Goal: Task Accomplishment & Management: Use online tool/utility

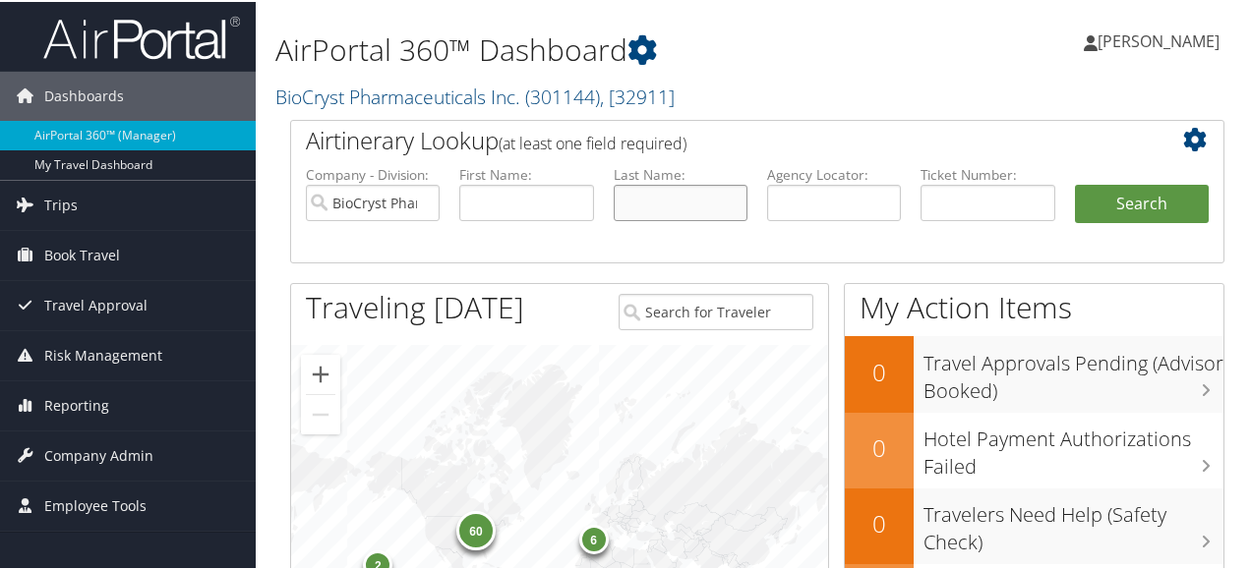
click at [684, 202] on input "text" at bounding box center [681, 201] width 134 height 36
type input "Johnston"
click at [1075, 183] on button "Search" at bounding box center [1142, 202] width 134 height 39
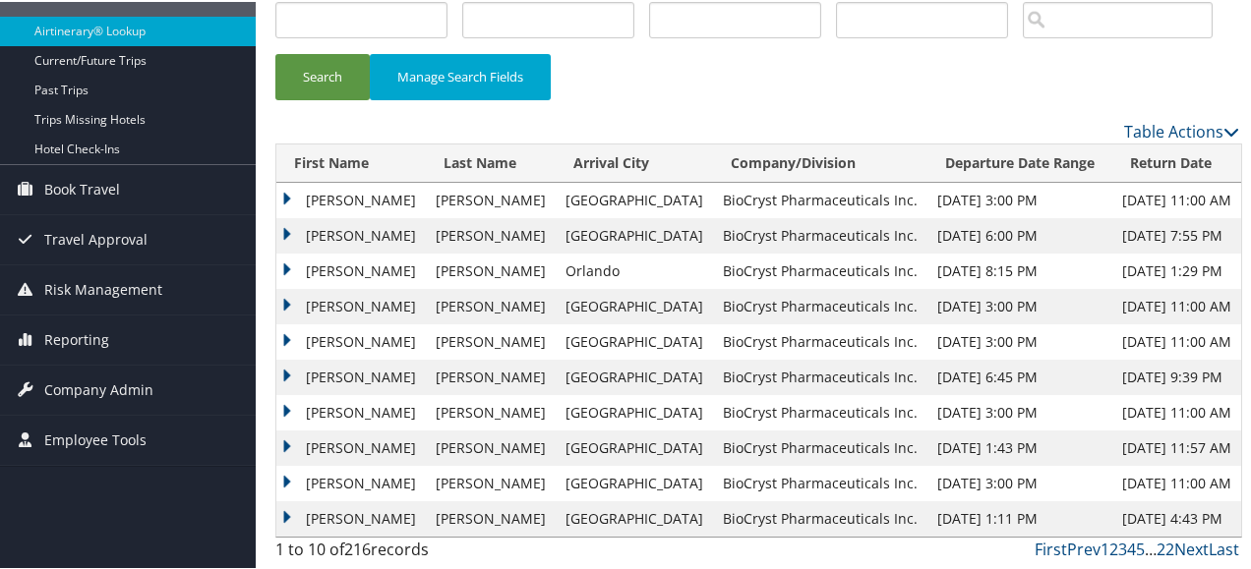
scroll to position [159, 0]
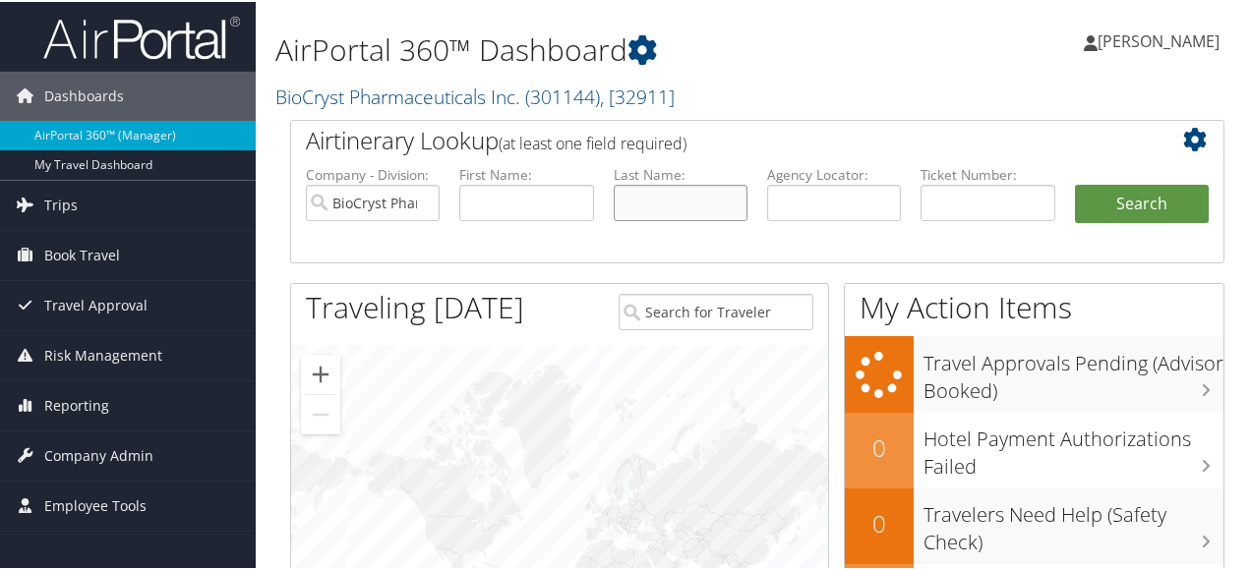
click at [682, 198] on input "text" at bounding box center [681, 201] width 134 height 36
type input "[PERSON_NAME]"
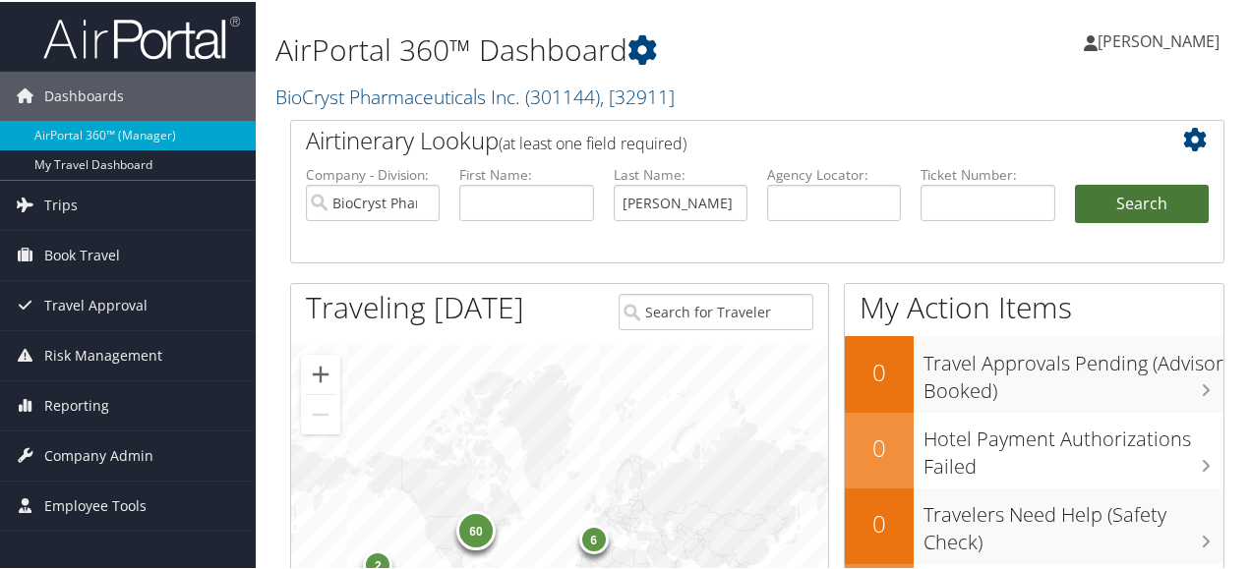
click at [1105, 201] on button "Search" at bounding box center [1142, 202] width 134 height 39
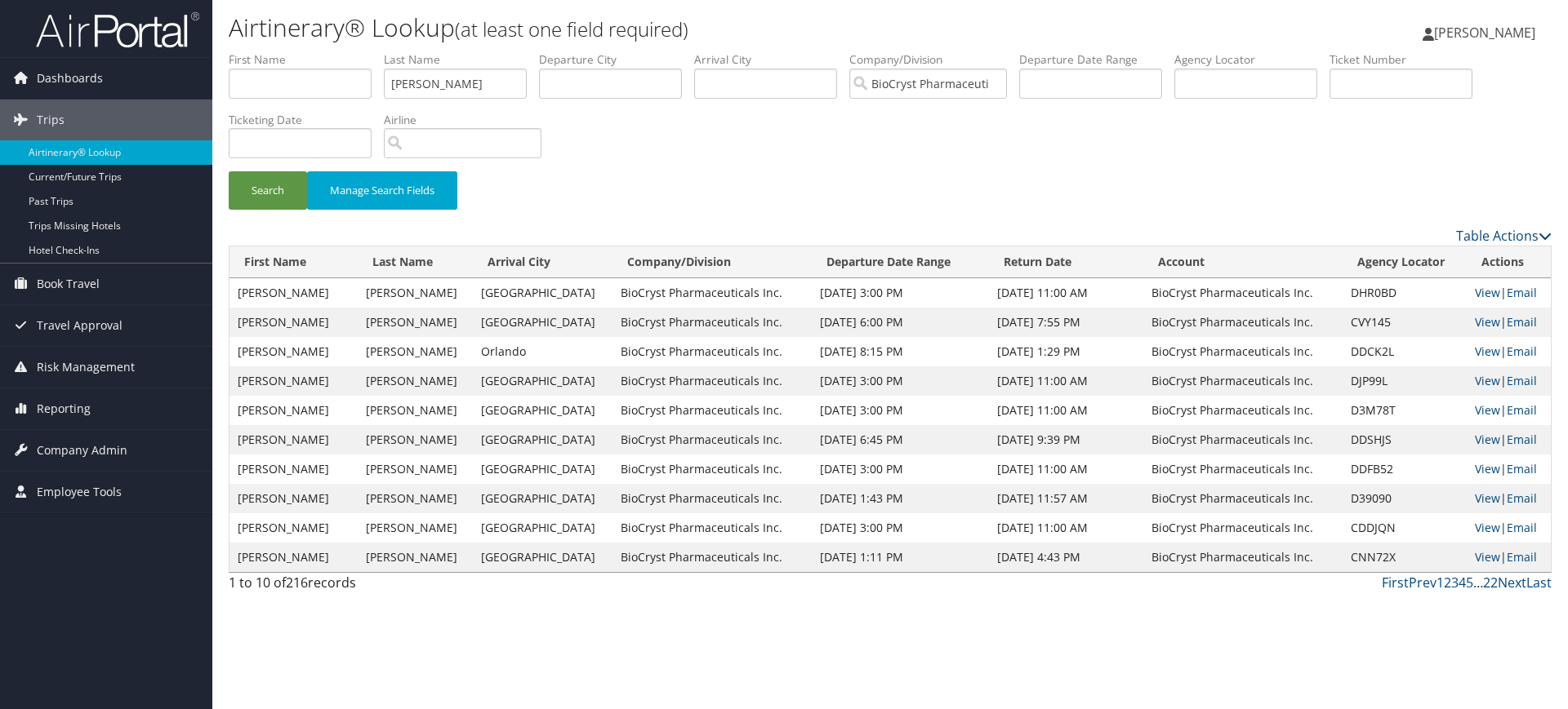
drag, startPoint x: 1044, startPoint y: 7, endPoint x: 1054, endPoint y: 194, distance: 187.3
click at [1045, 194] on div "Search Manage Search Fields" at bounding box center [890, 198] width 1347 height 55
click at [1045, 408] on link "View" at bounding box center [1487, 410] width 25 height 16
click at [1045, 439] on link "View" at bounding box center [1487, 439] width 25 height 16
drag, startPoint x: 449, startPoint y: 87, endPoint x: 375, endPoint y: 87, distance: 74.0
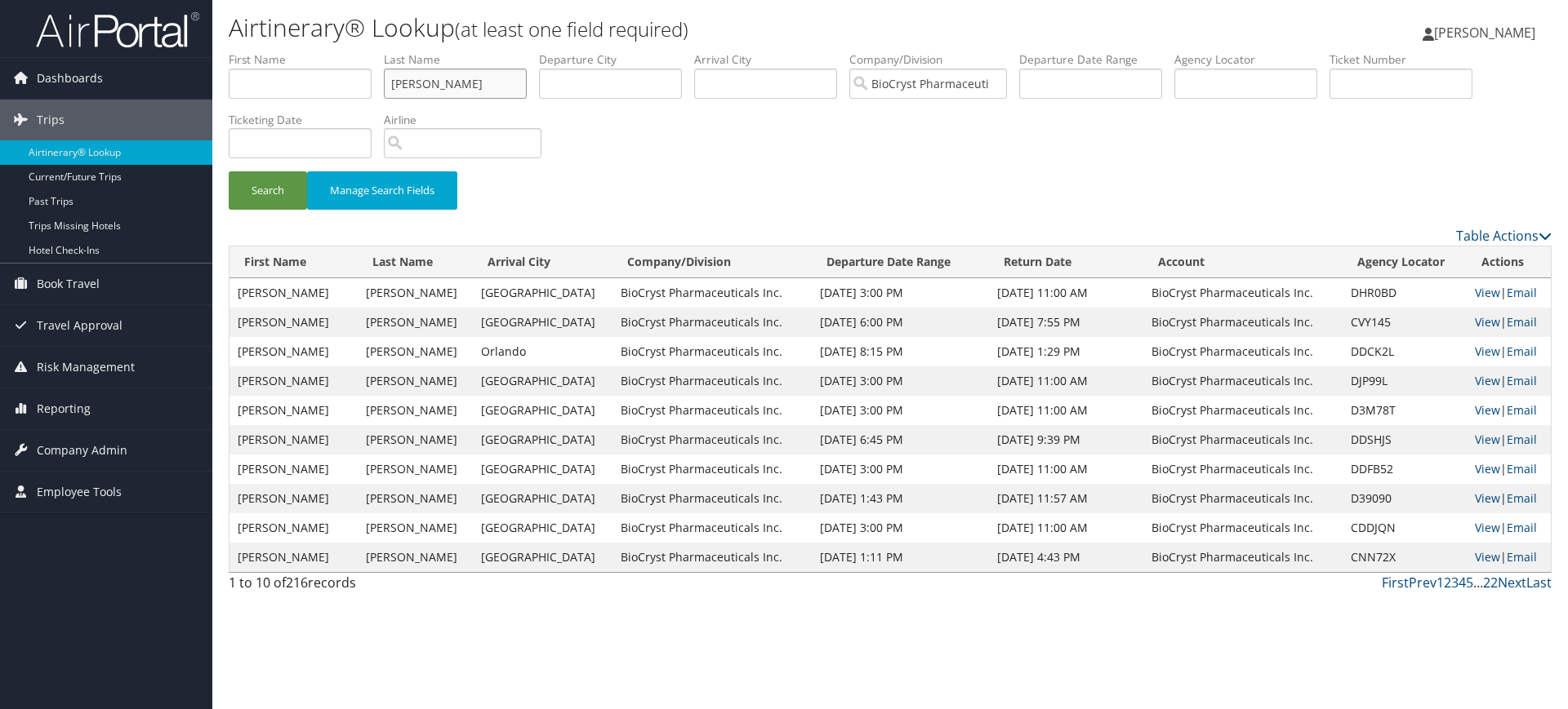
click at [375, 51] on ul "First Name Last Name Johnston Departure City Arrival City Company/Division BioC…" at bounding box center [889, 51] width 1323 height 0
type input "Mills"
click at [228, 171] on button "Search" at bounding box center [267, 190] width 78 height 38
click at [1045, 296] on link "View" at bounding box center [1487, 292] width 25 height 16
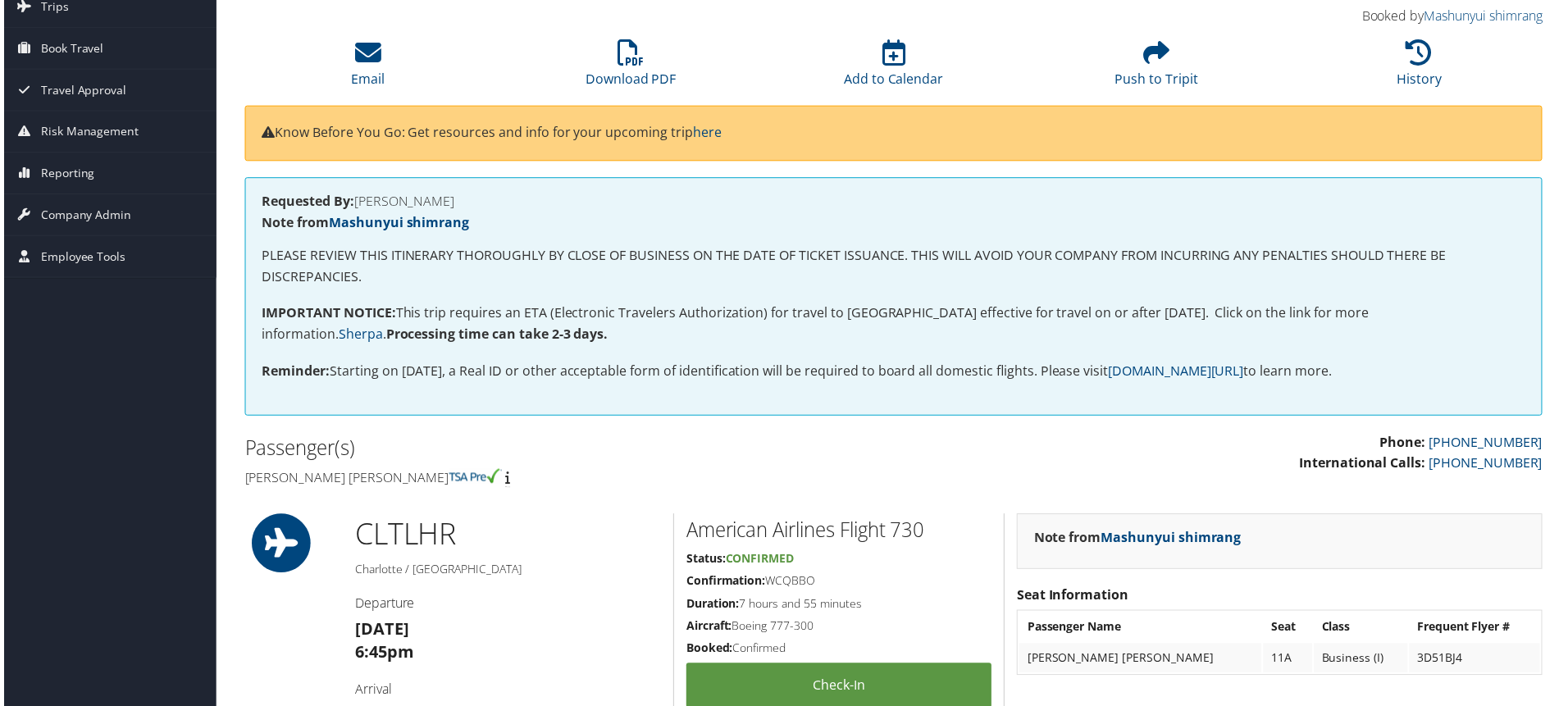
scroll to position [26, 0]
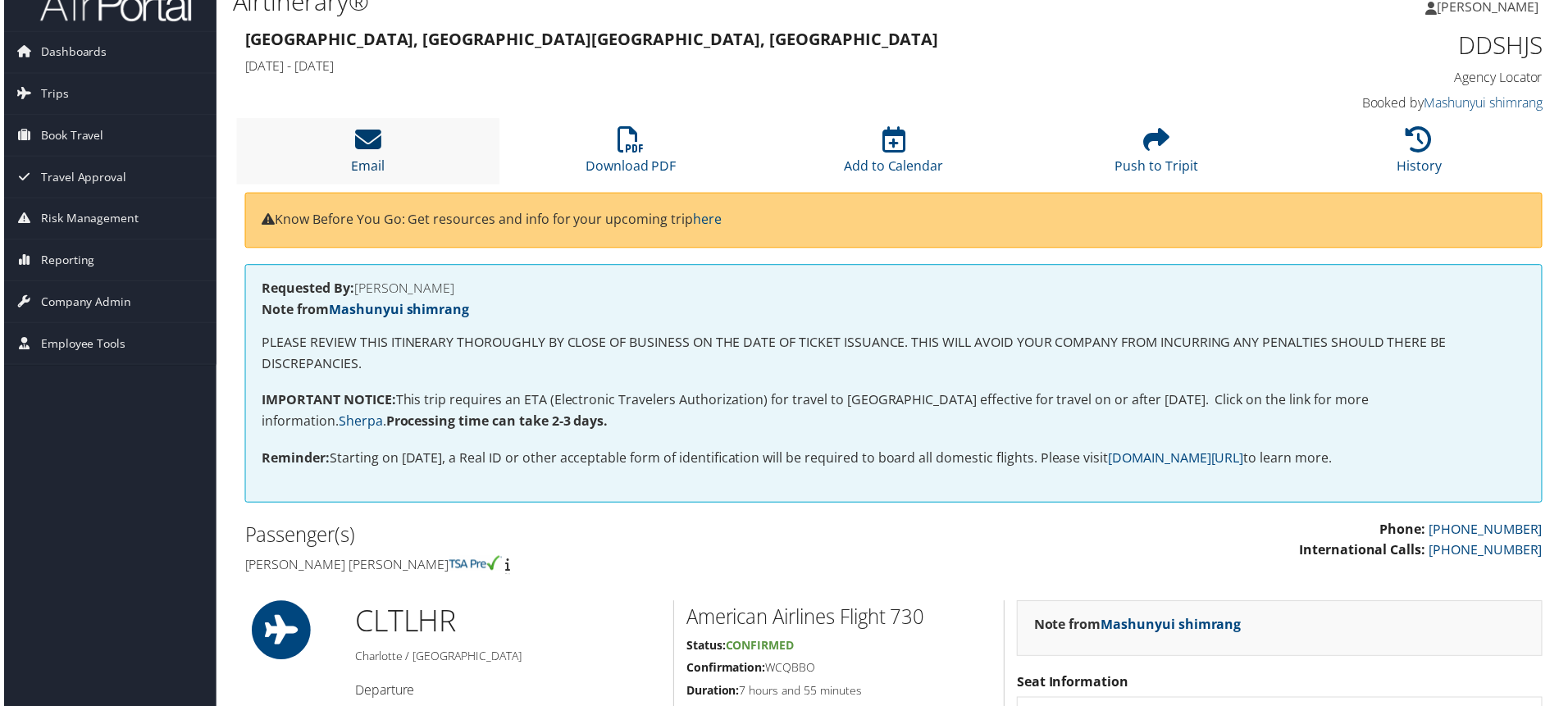
click at [362, 162] on link "Email" at bounding box center [366, 155] width 33 height 39
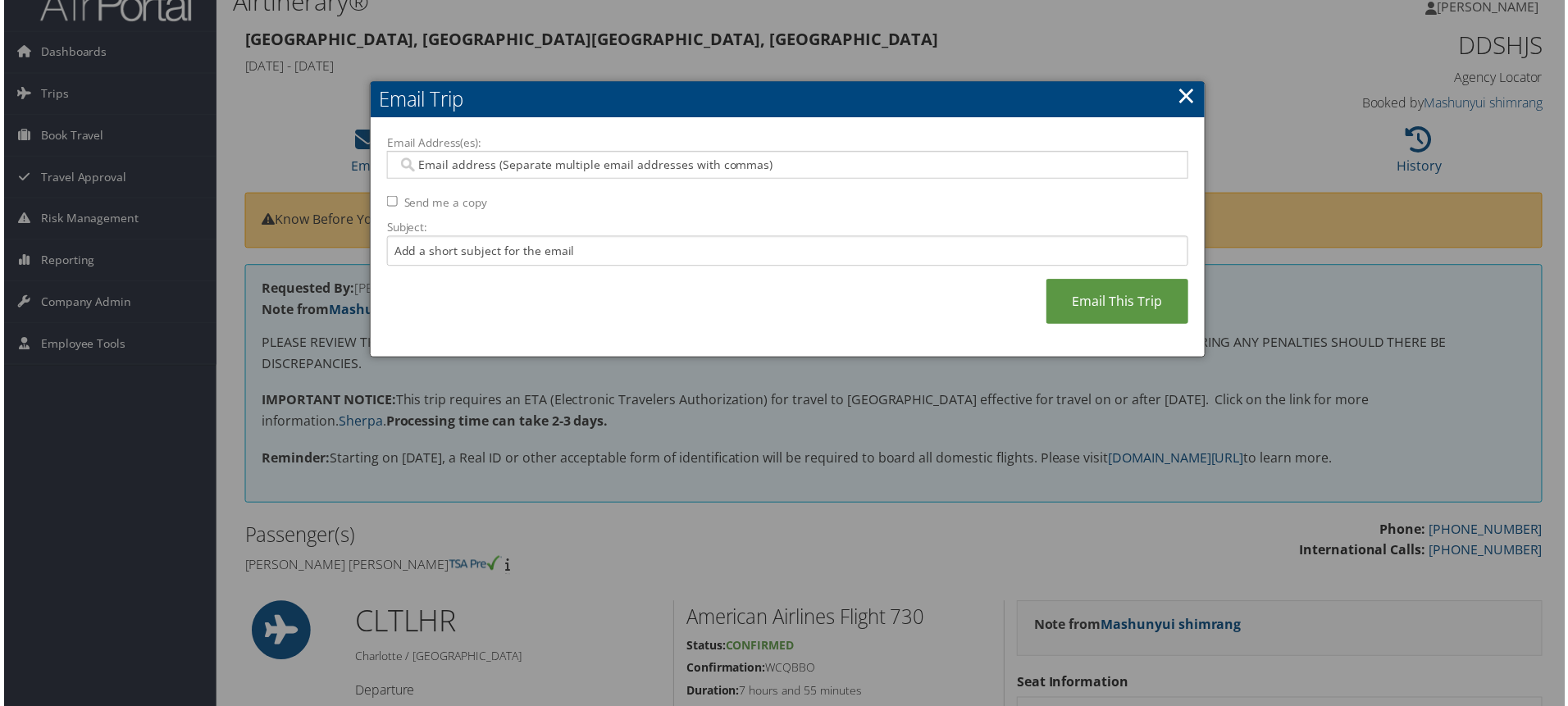
click at [458, 162] on input "Email Address(es):" at bounding box center [787, 166] width 783 height 17
type input "snes"
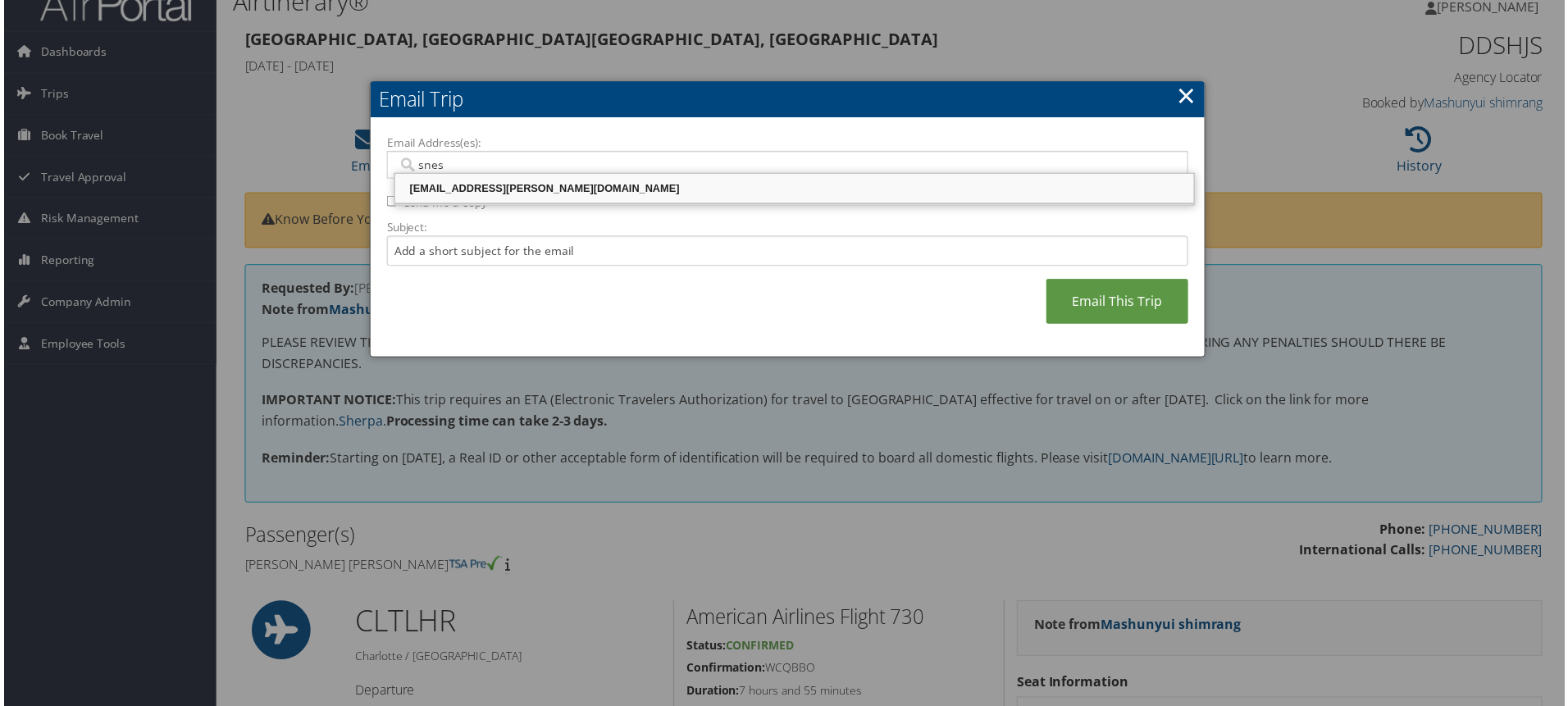
click at [473, 194] on div "[EMAIL_ADDRESS][PERSON_NAME][DOMAIN_NAME]" at bounding box center [794, 189] width 798 height 17
type input "[EMAIL_ADDRESS][PERSON_NAME][DOMAIN_NAME]"
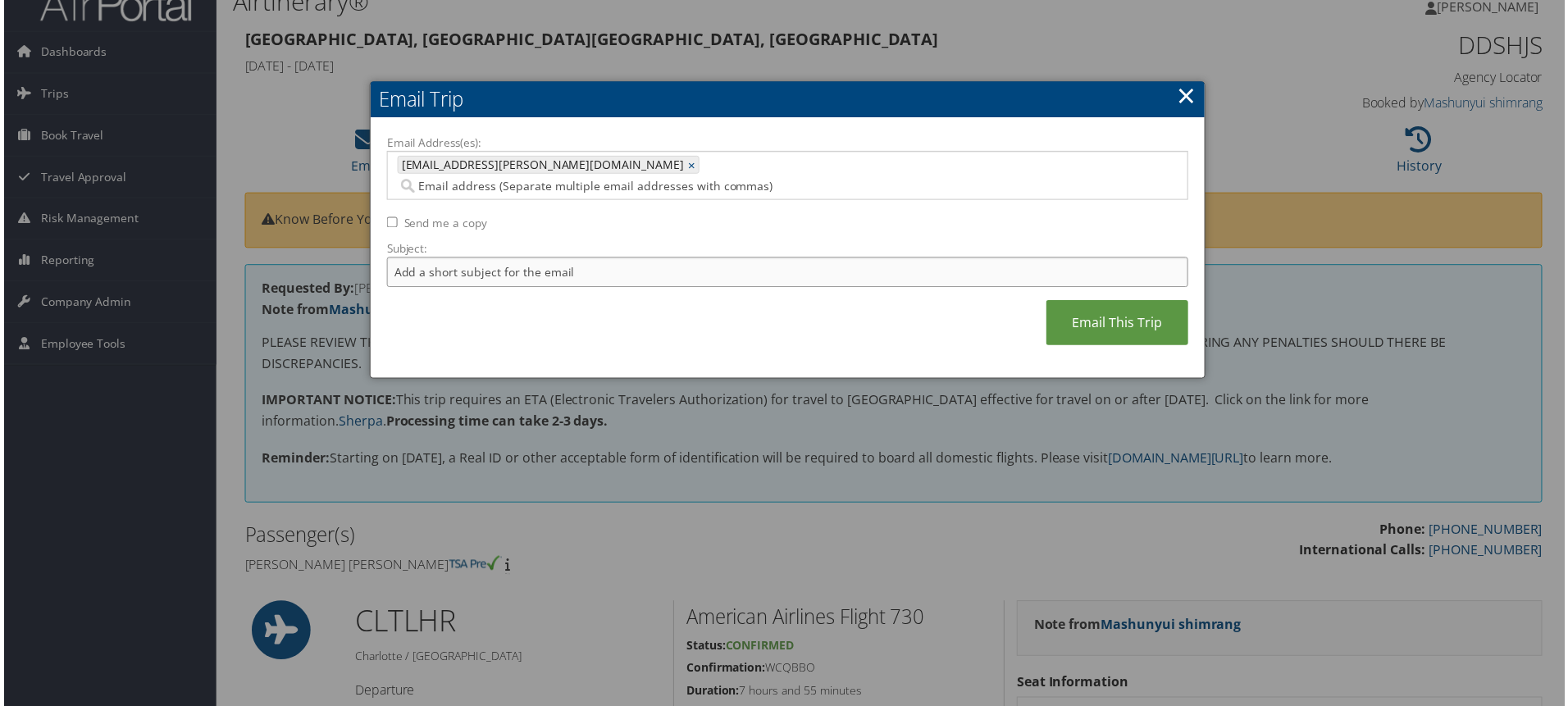
click at [455, 258] on input "Subject:" at bounding box center [787, 273] width 806 height 30
type input "[PERSON_NAME] - [GEOGRAPHIC_DATA] Trip - [DATE]-[DATE]"
click at [1122, 302] on link "Email This Trip" at bounding box center [1118, 324] width 143 height 45
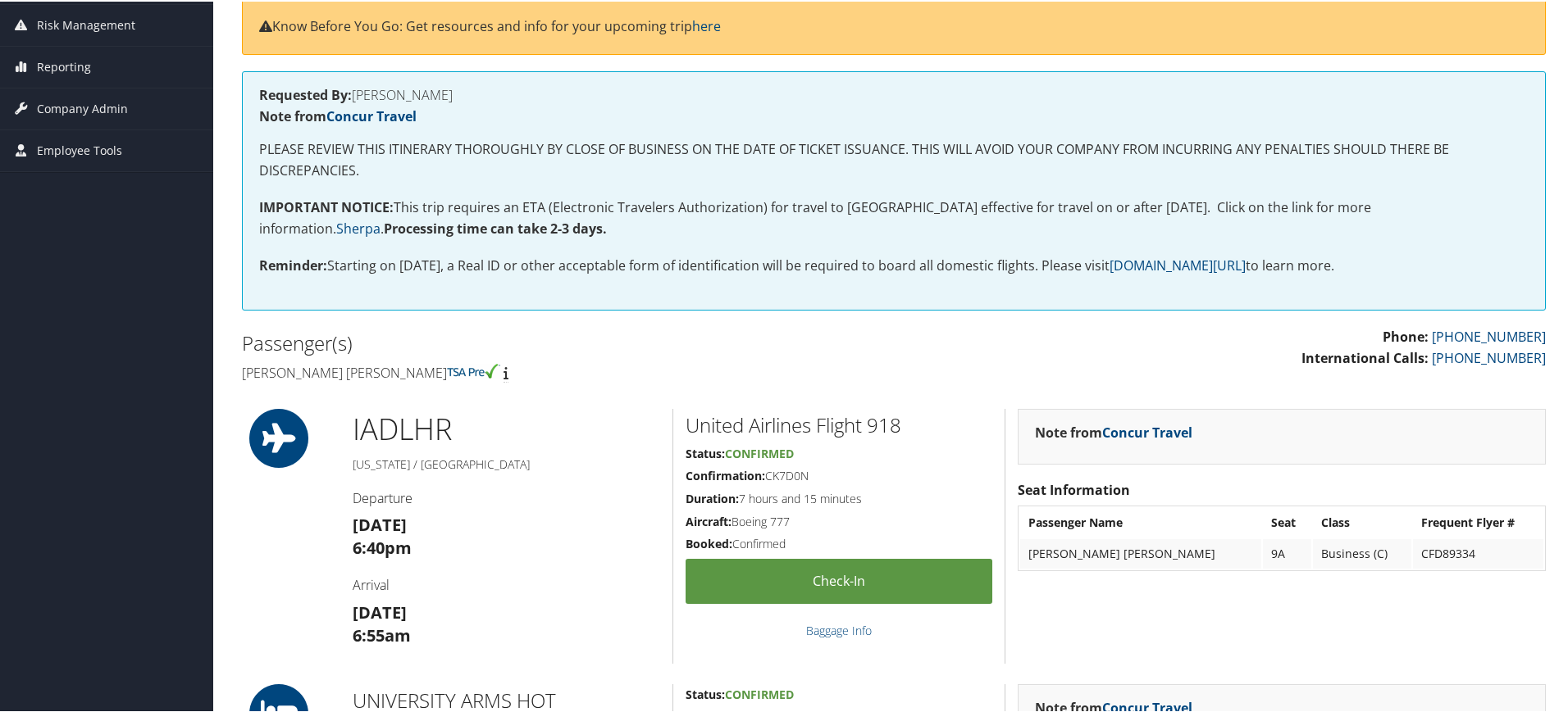
scroll to position [33, 0]
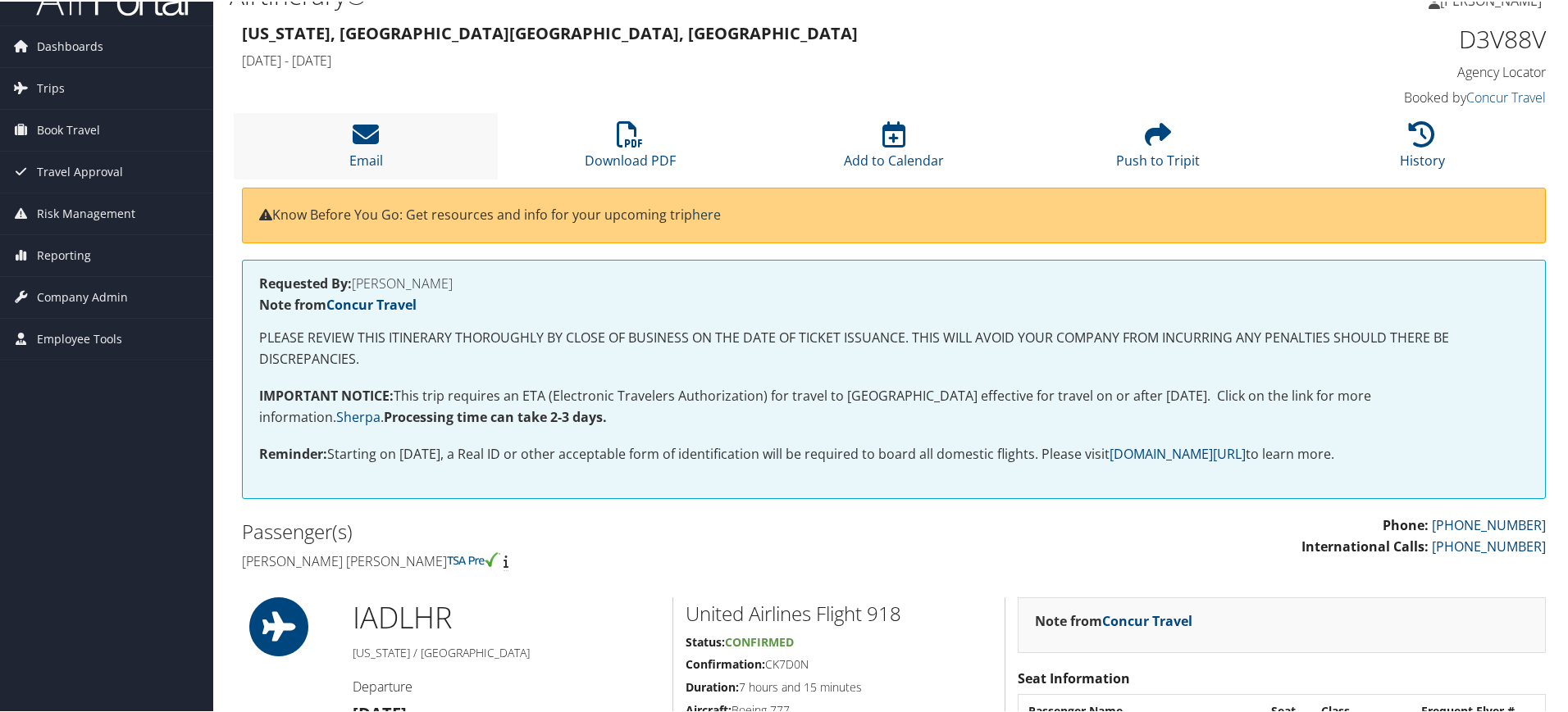
click at [372, 148] on li "Email" at bounding box center [365, 145] width 264 height 67
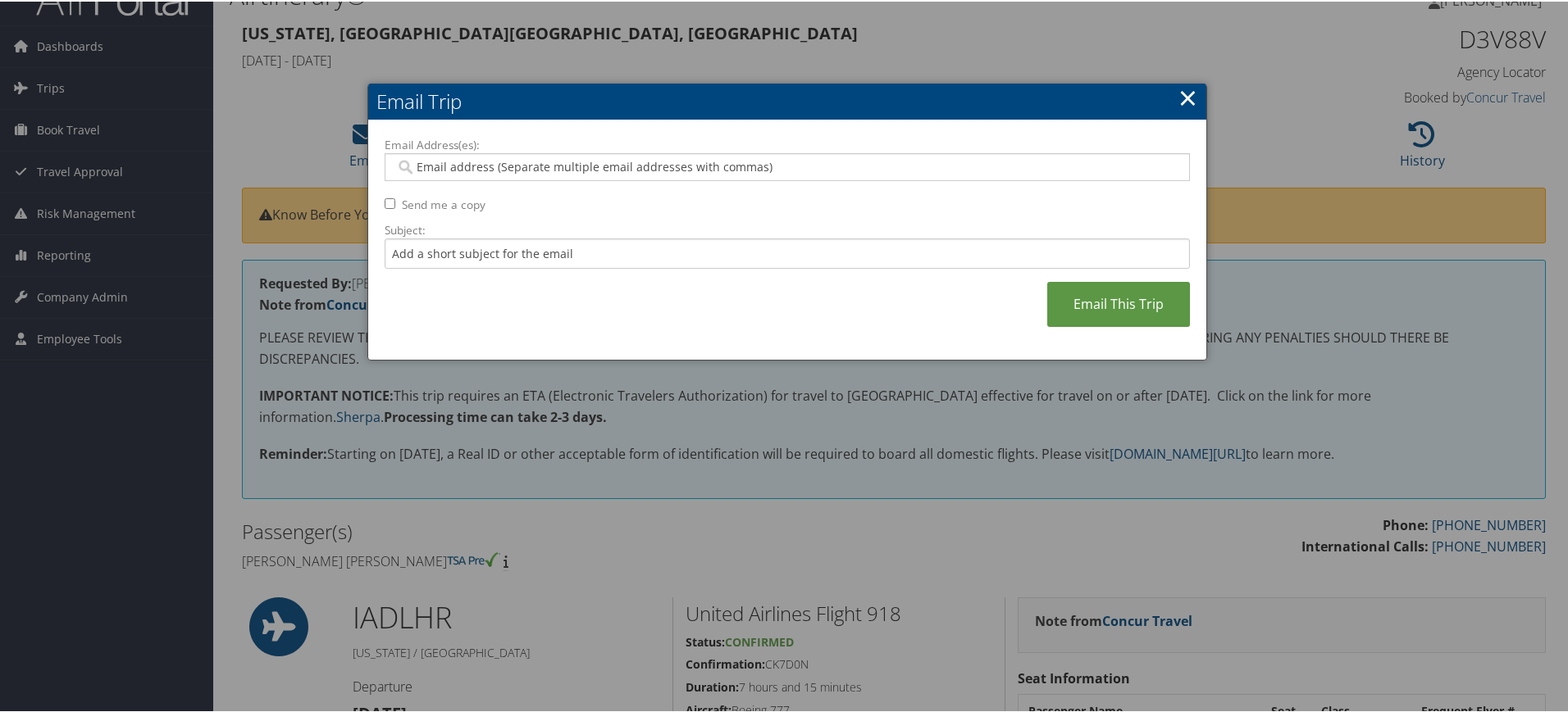
click at [505, 164] on input "Email Address(es):" at bounding box center [787, 166] width 783 height 17
type input "snes"
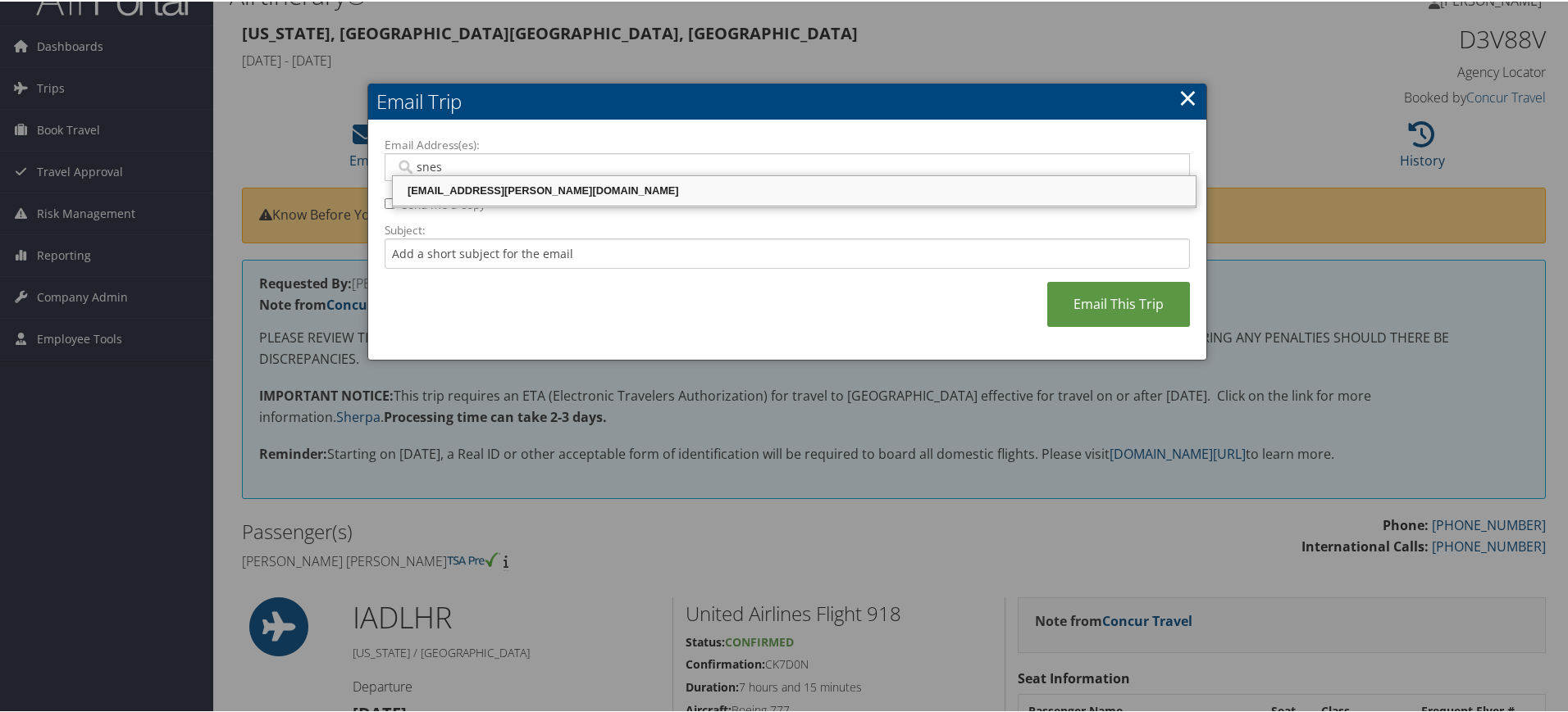
click at [504, 182] on div "[EMAIL_ADDRESS][PERSON_NAME][DOMAIN_NAME]" at bounding box center [794, 189] width 798 height 17
type input "[EMAIL_ADDRESS][PERSON_NAME][DOMAIN_NAME]"
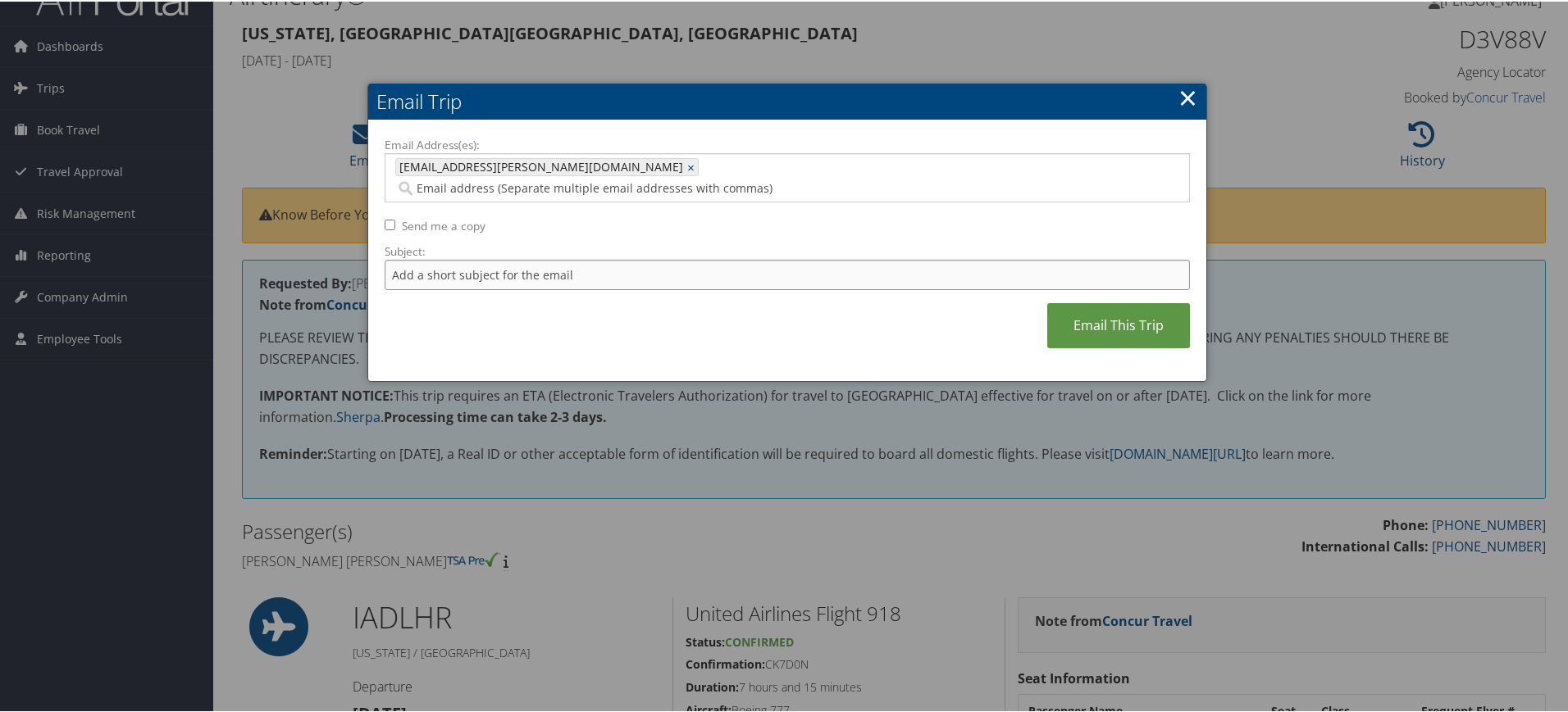
click at [452, 258] on input "Subject:" at bounding box center [787, 273] width 806 height 30
type input "Lauren Milss - London - Oct 10-12"
click at [1093, 313] on link "Email This Trip" at bounding box center [1118, 324] width 143 height 45
